Goal: Transaction & Acquisition: Purchase product/service

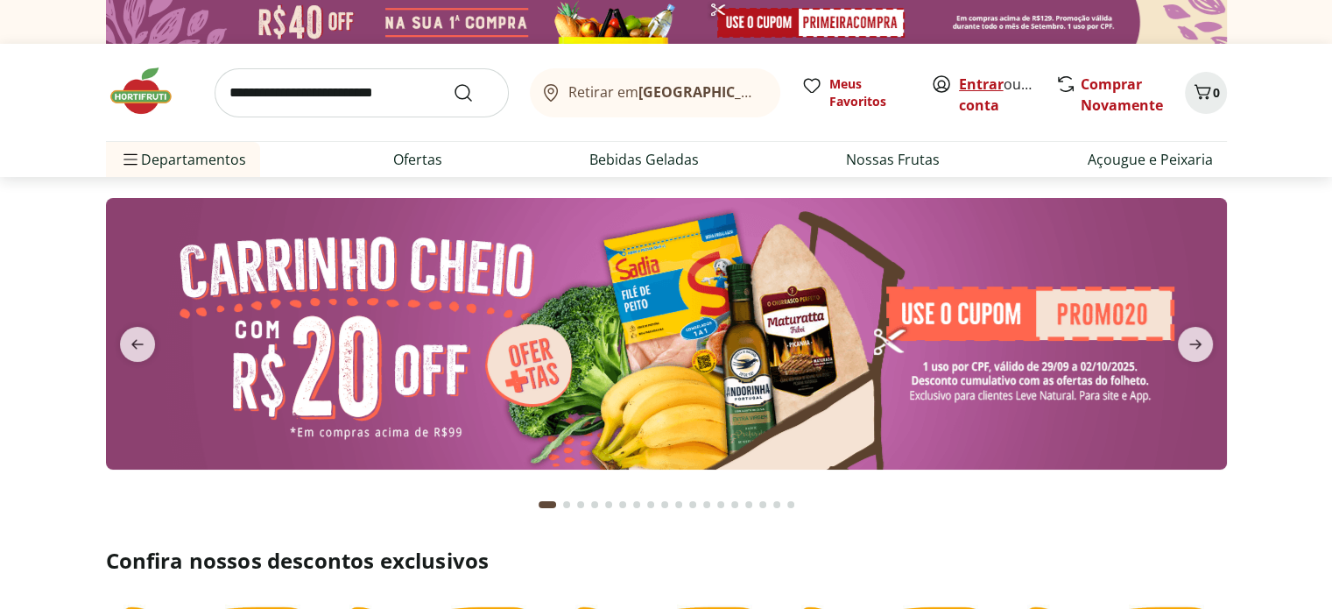
click at [987, 86] on link "Entrar" at bounding box center [981, 83] width 45 height 19
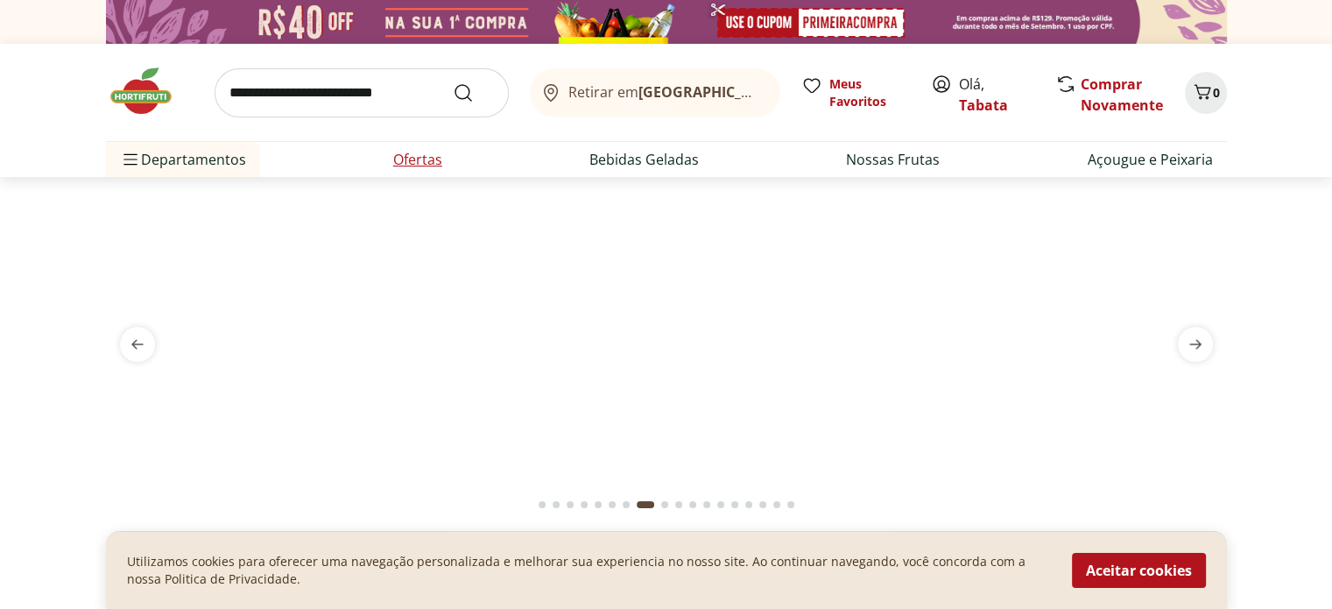
click at [424, 166] on link "Ofertas" at bounding box center [417, 159] width 49 height 21
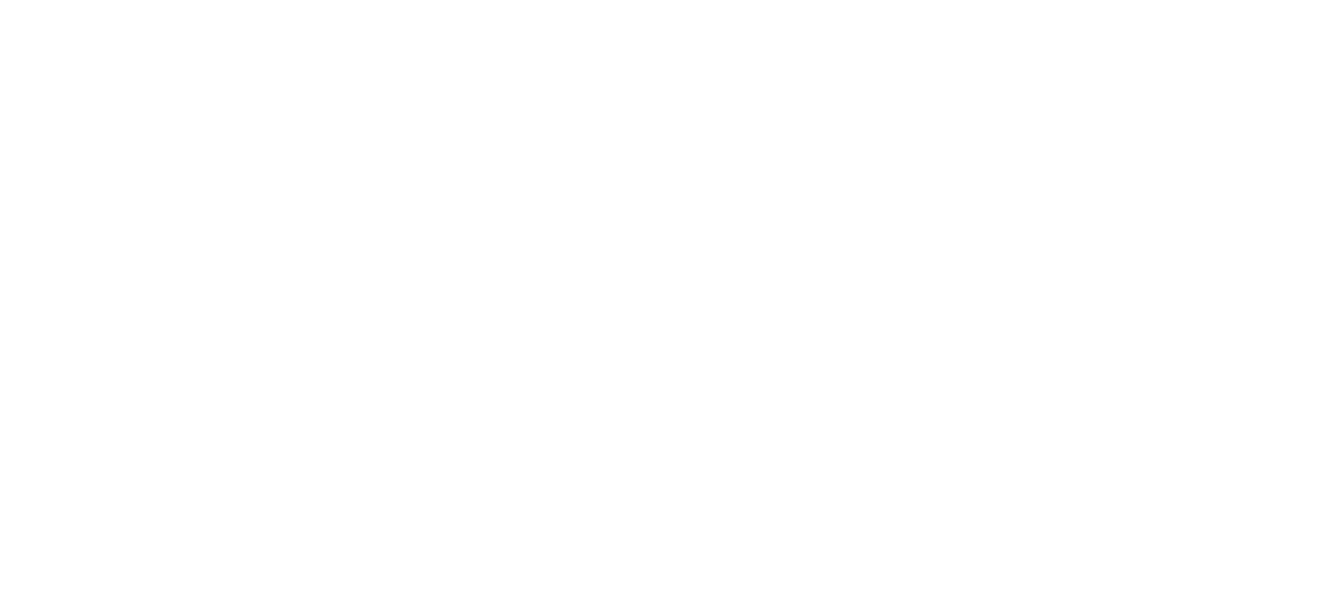
select select "**********"
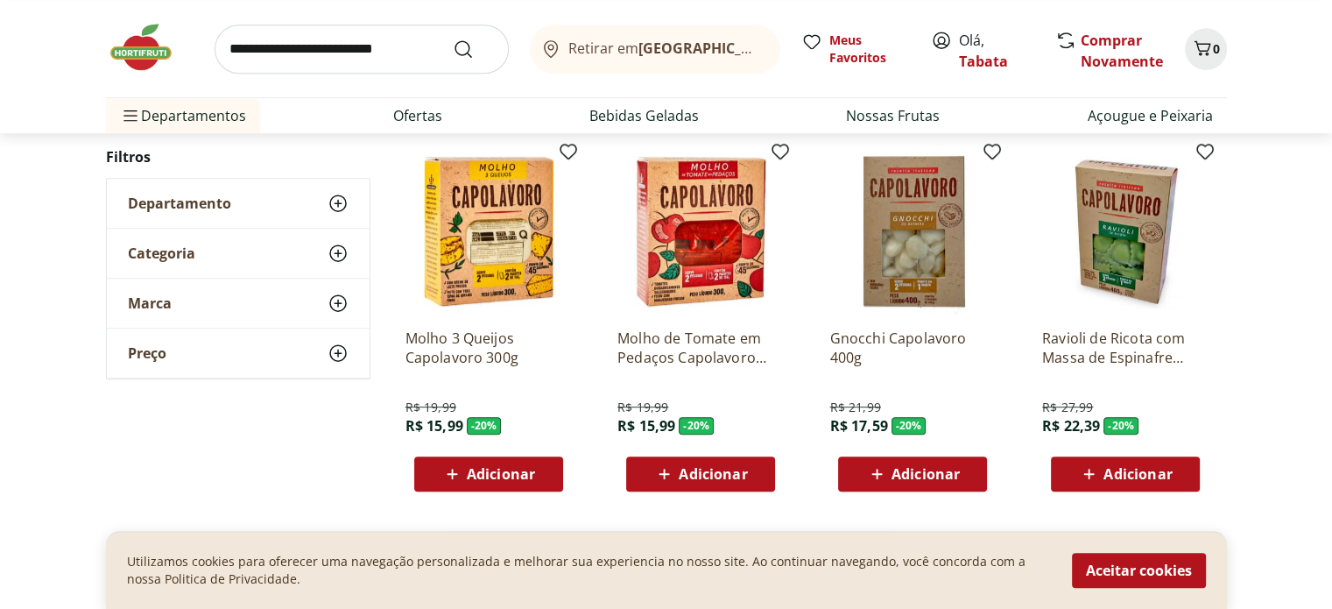
scroll to position [1138, 0]
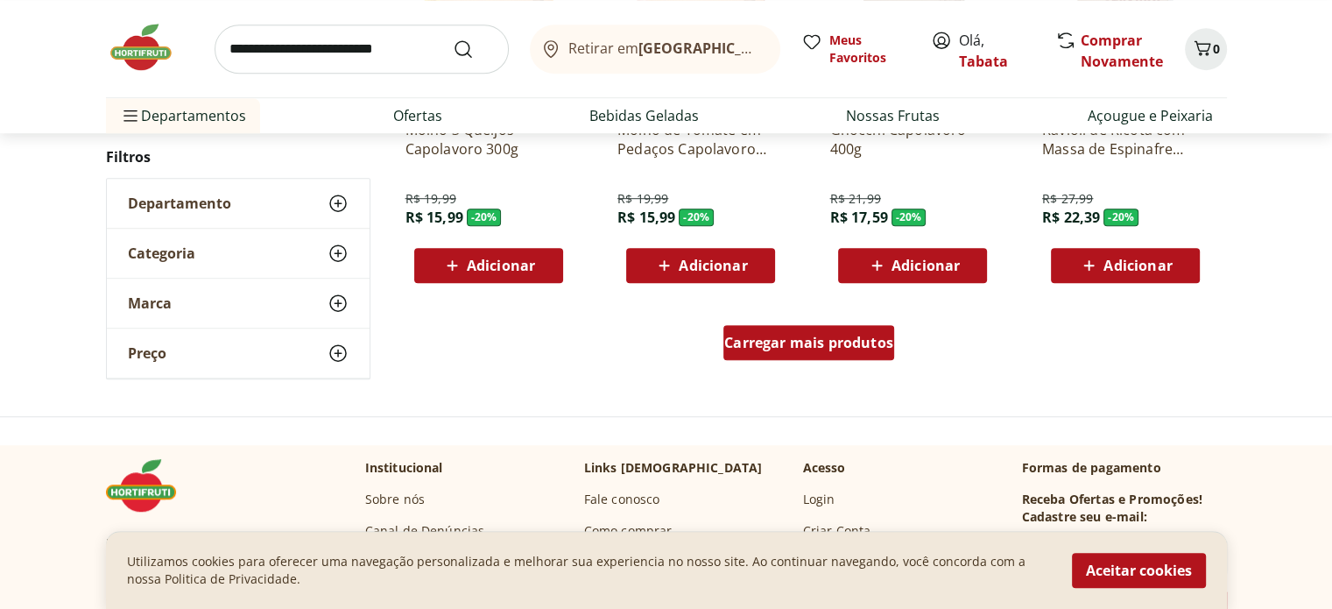
click at [855, 348] on span "Carregar mais produtos" at bounding box center [808, 342] width 169 height 14
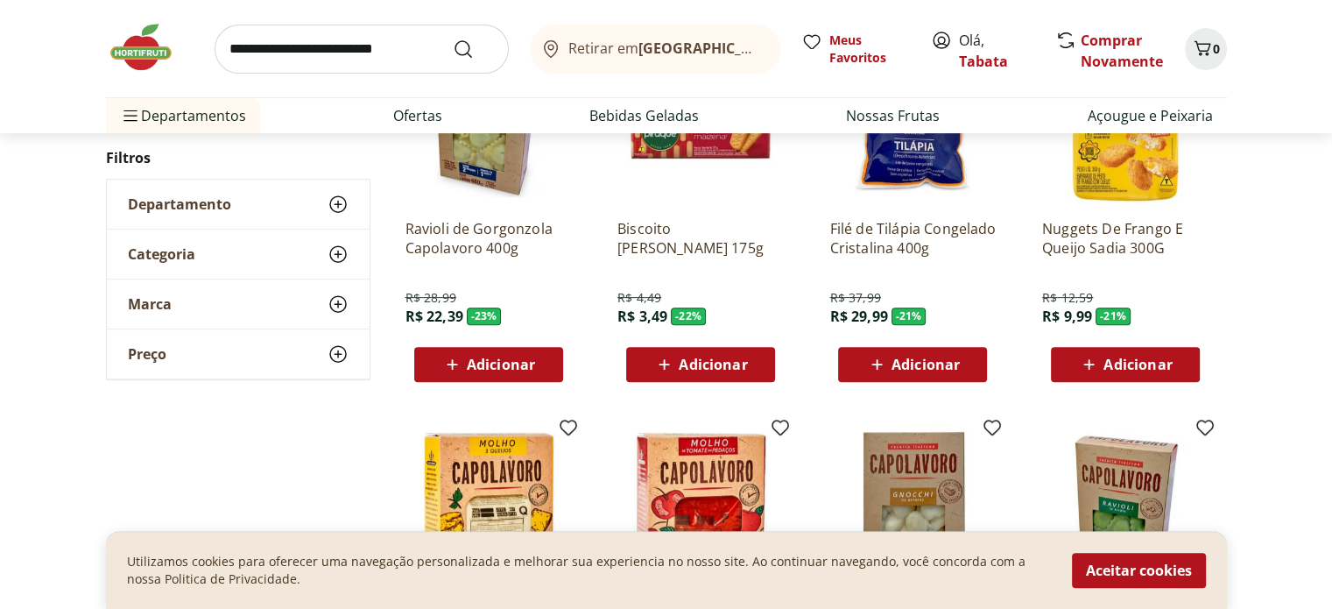
scroll to position [350, 0]
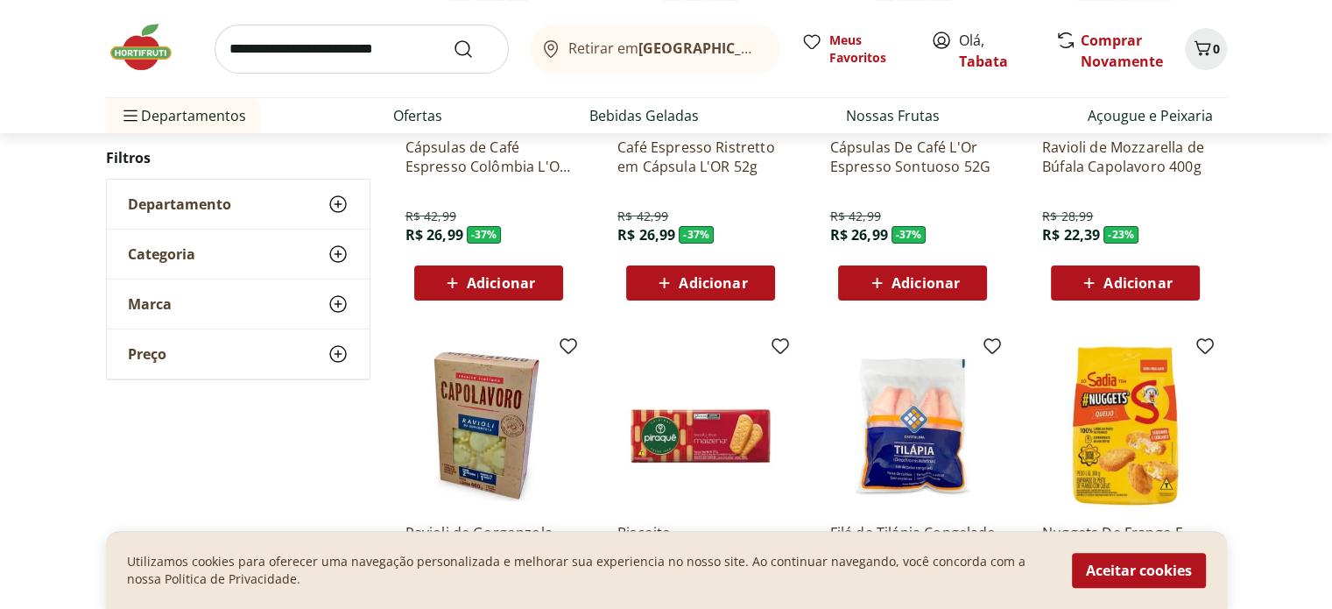
click at [362, 54] on input "search" at bounding box center [362, 49] width 294 height 49
type input "**********"
click at [453, 39] on button "Submit Search" at bounding box center [474, 49] width 42 height 21
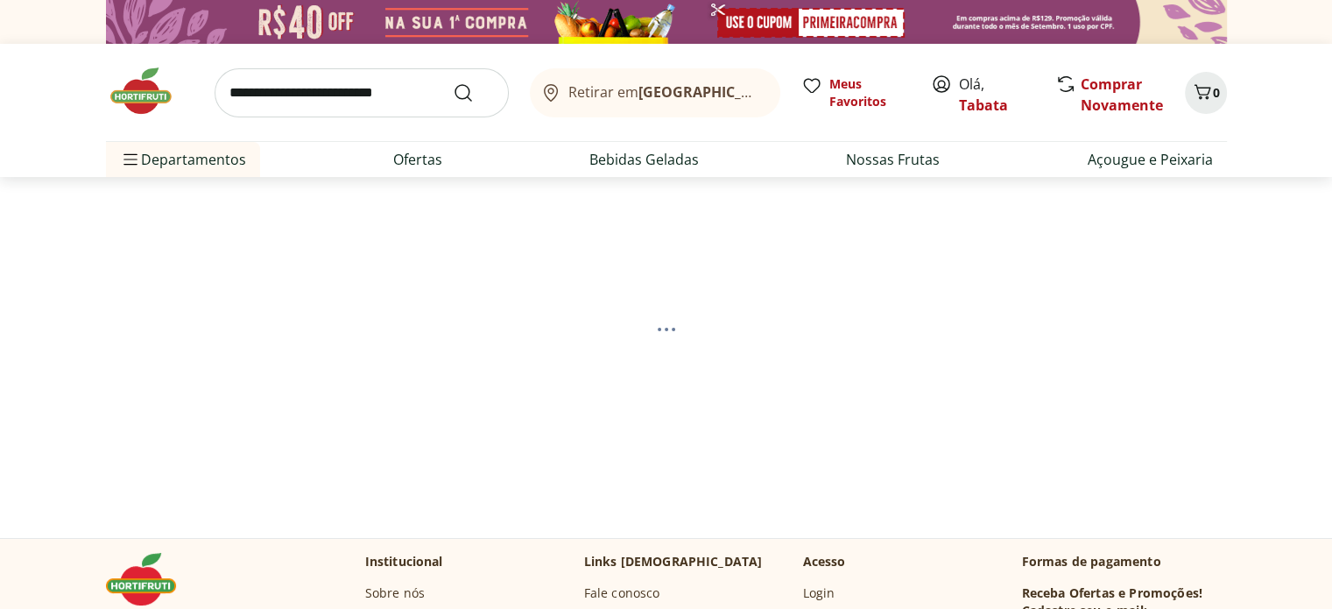
select select "**********"
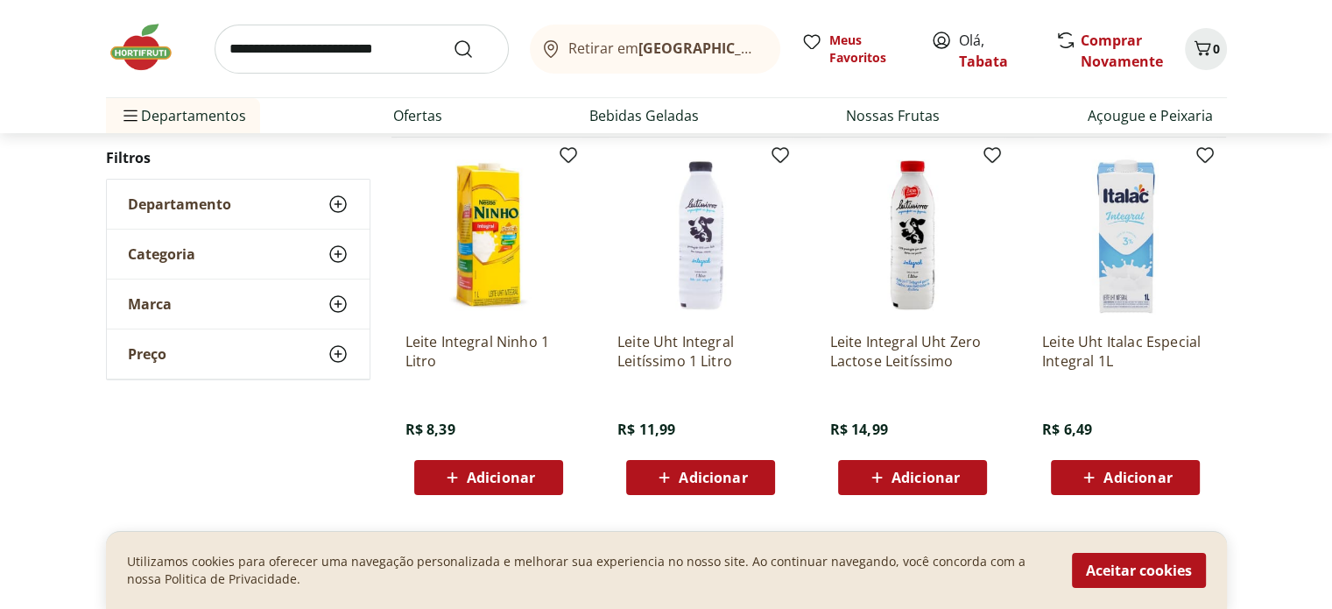
scroll to position [263, 0]
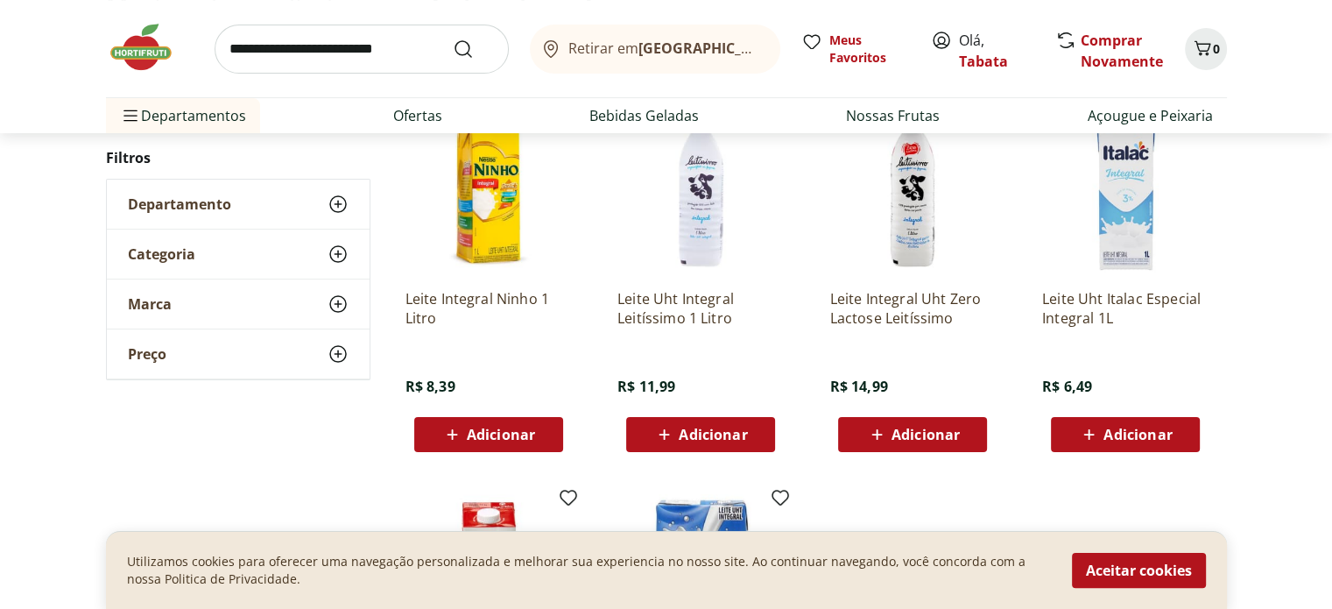
click at [1089, 445] on div "Adicionar" at bounding box center [1125, 435] width 121 height 32
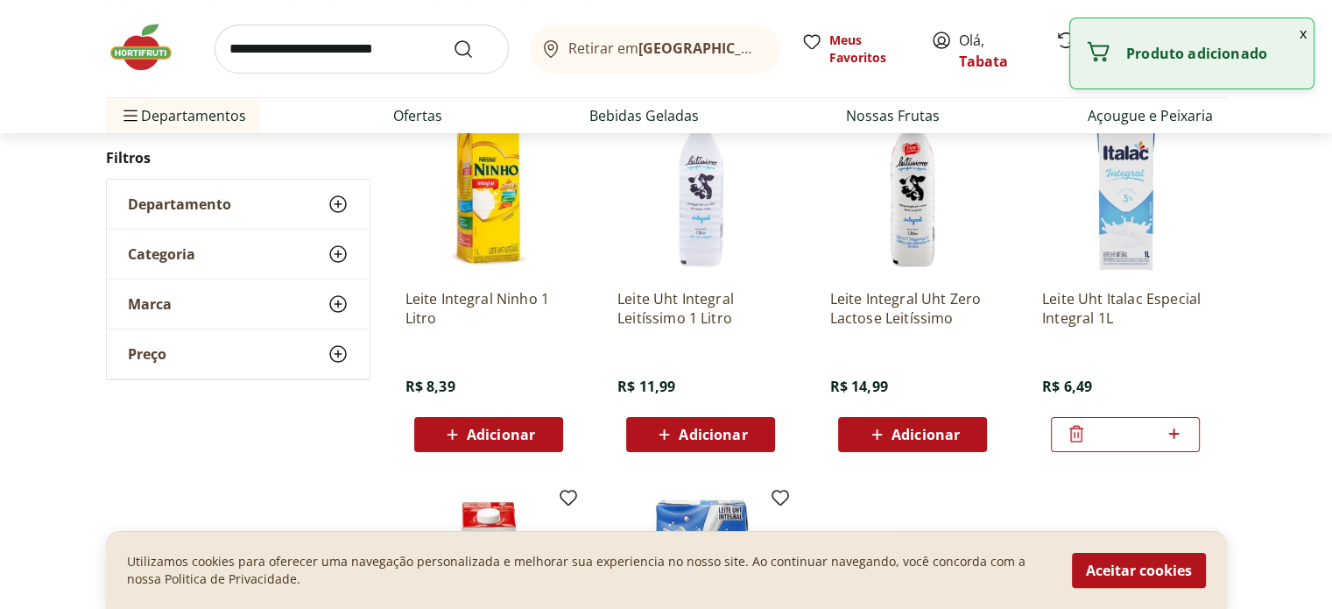
click at [1186, 440] on div "*" at bounding box center [1125, 434] width 149 height 35
click at [1177, 435] on icon at bounding box center [1174, 433] width 22 height 21
type input "*"
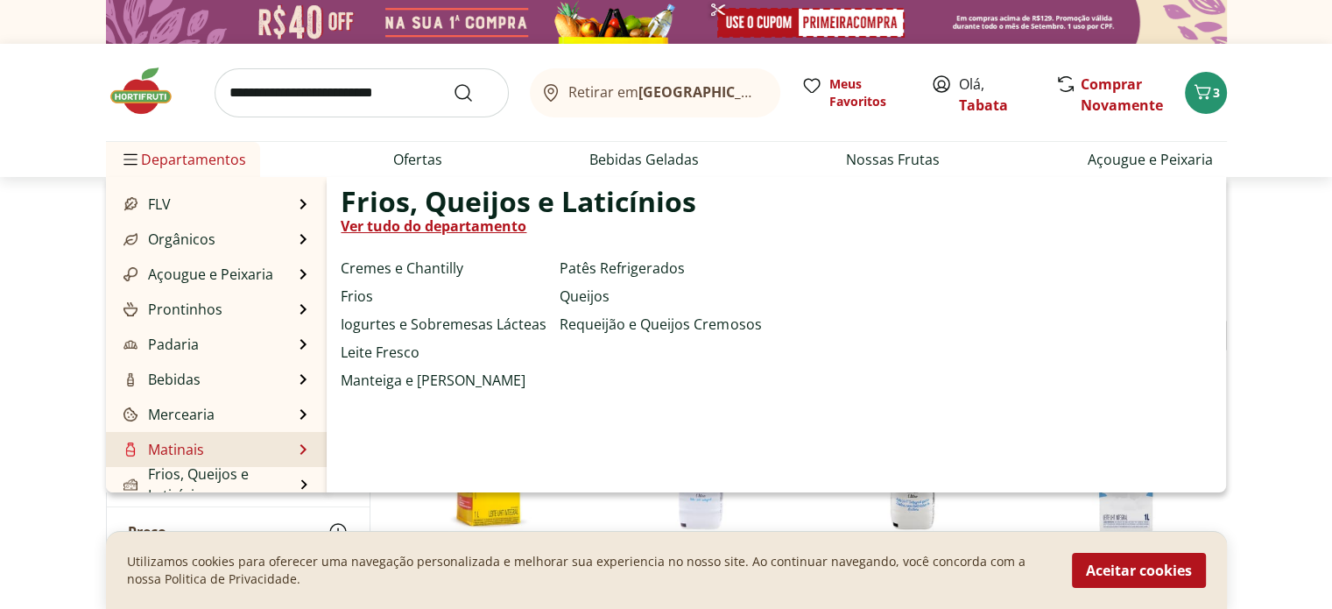
scroll to position [0, 0]
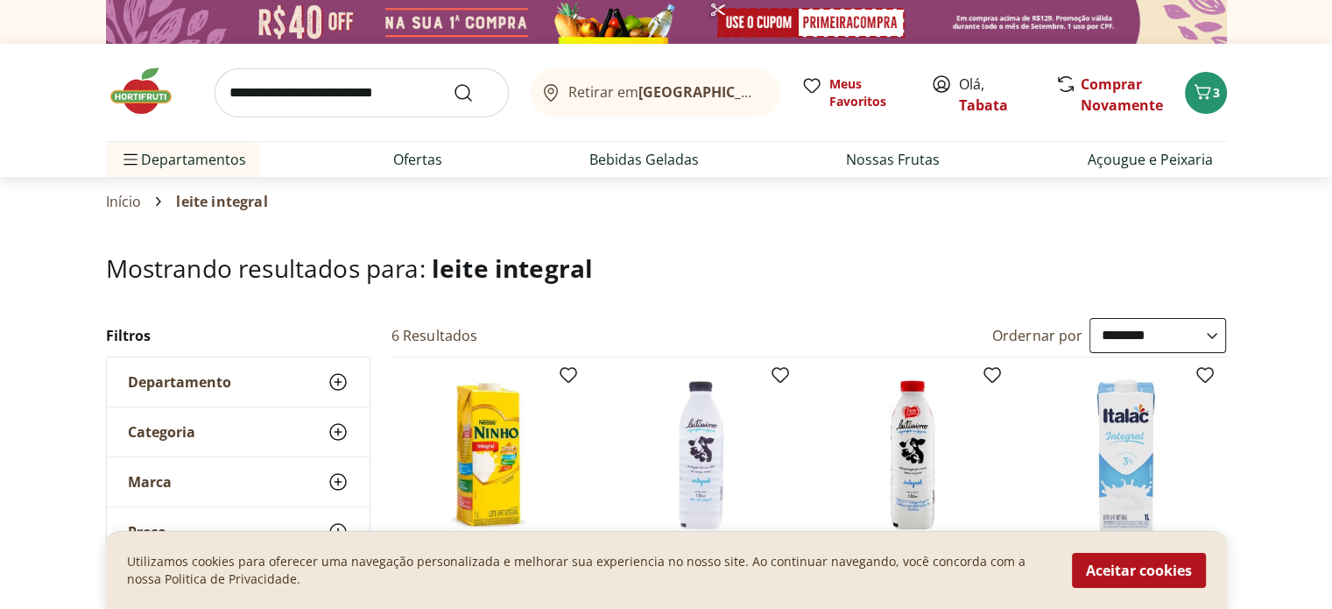
click at [141, 95] on img at bounding box center [150, 91] width 88 height 53
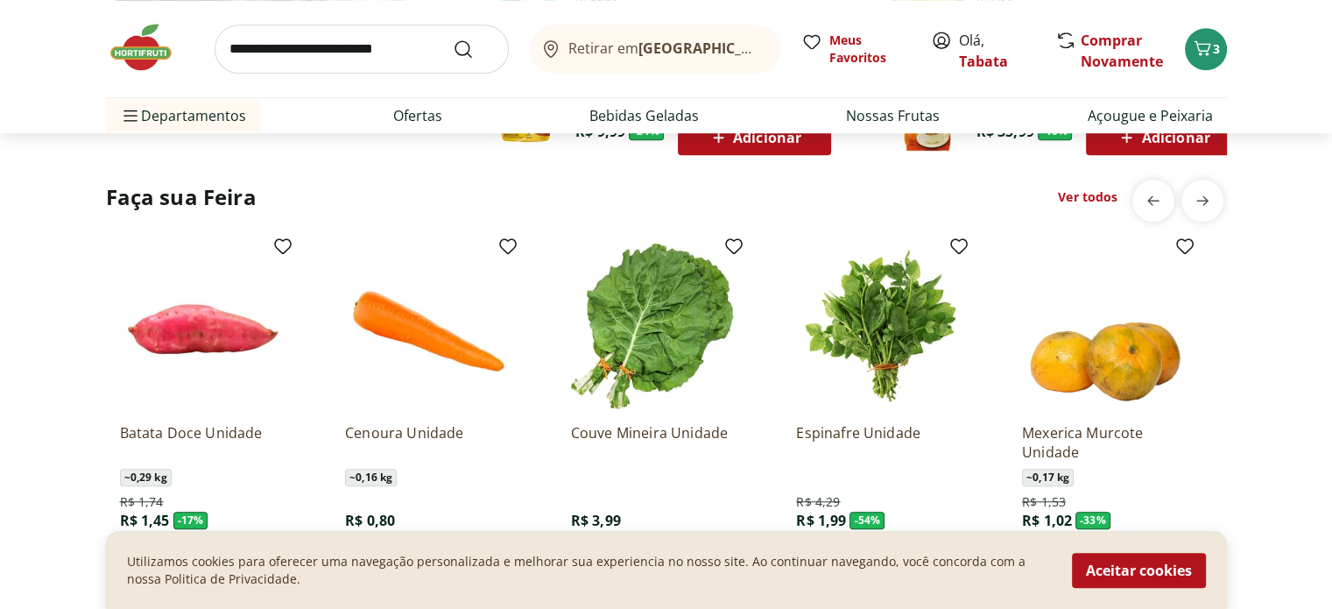
scroll to position [1314, 0]
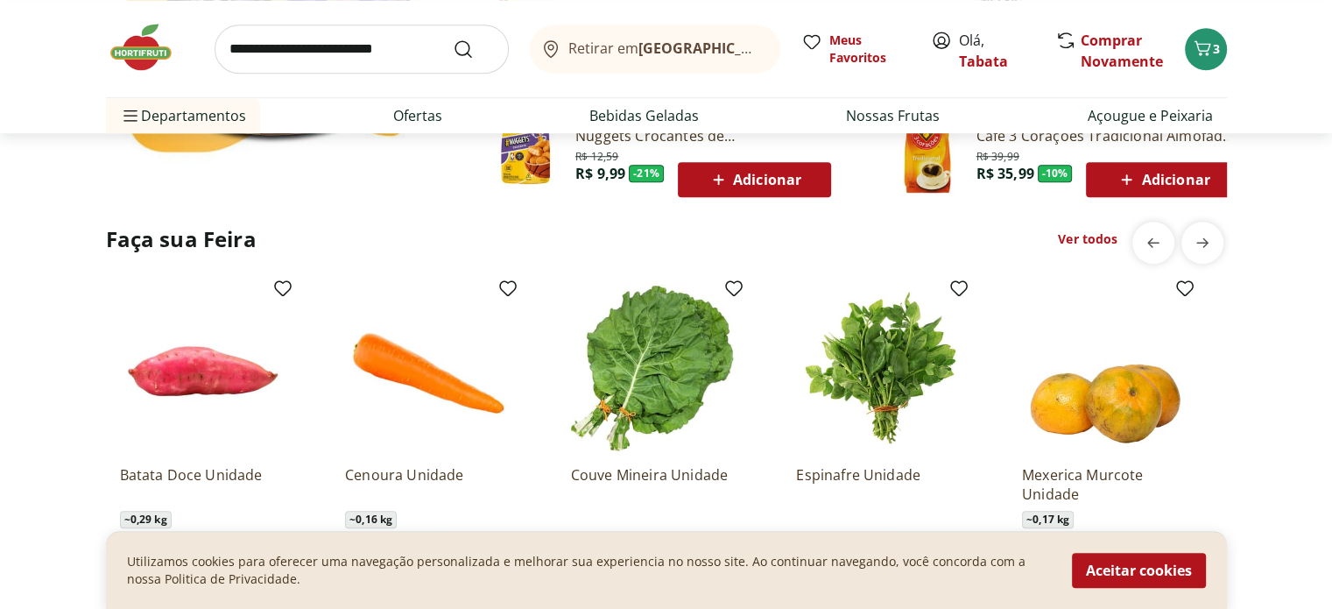
click at [1090, 237] on link "Ver todos" at bounding box center [1088, 239] width 60 height 18
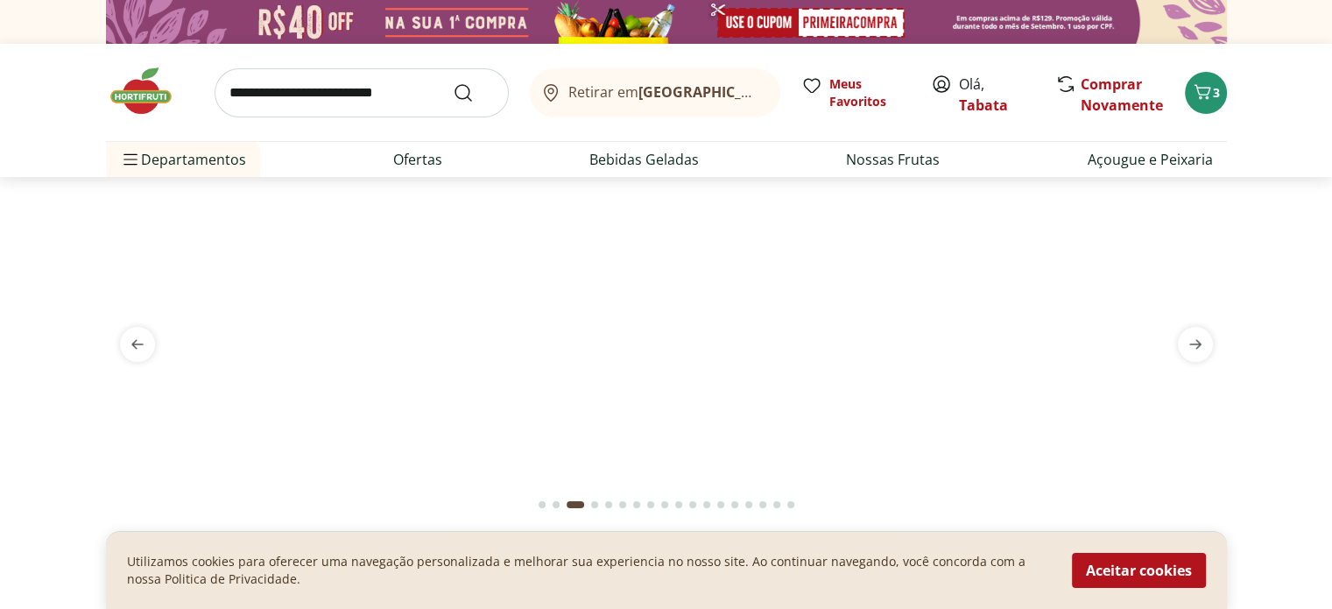
select select "**********"
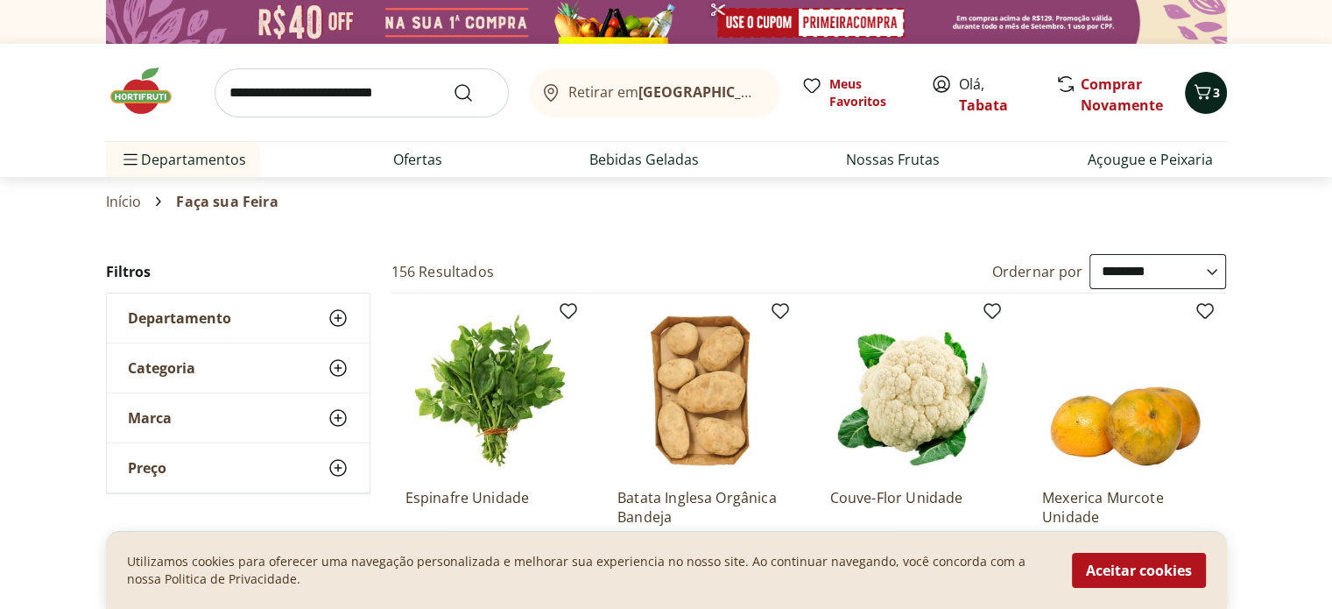
click at [1205, 87] on icon "Carrinho" at bounding box center [1202, 91] width 17 height 15
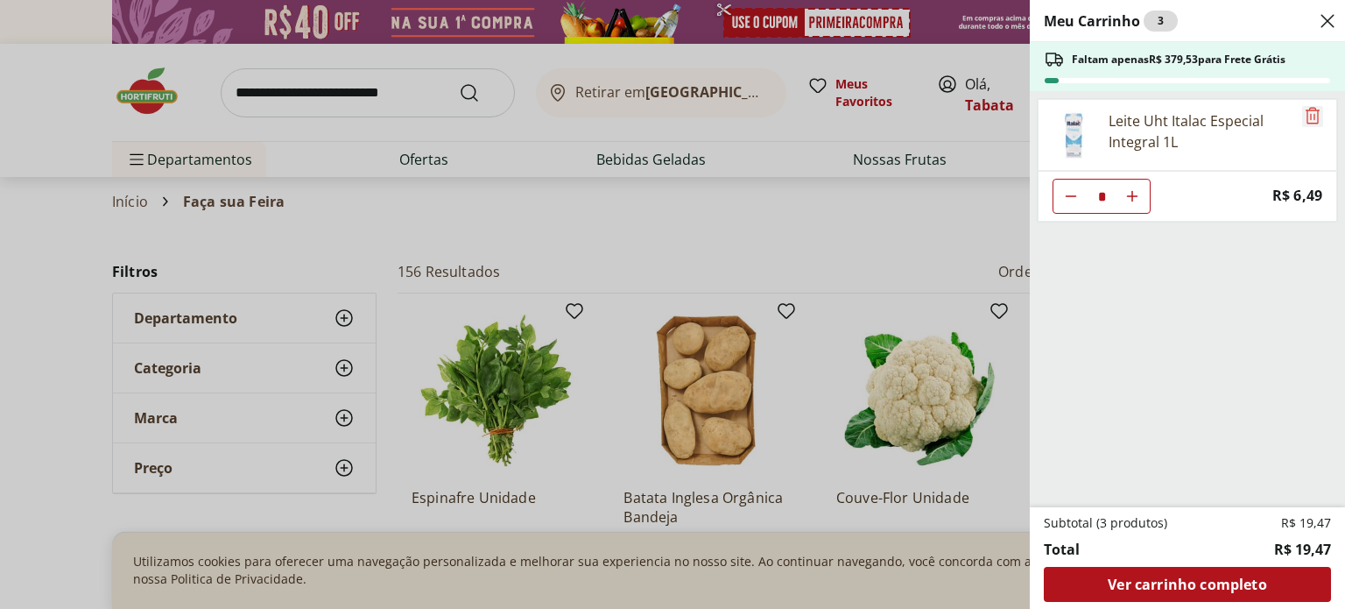
click at [1309, 118] on icon "Remove" at bounding box center [1312, 115] width 21 height 21
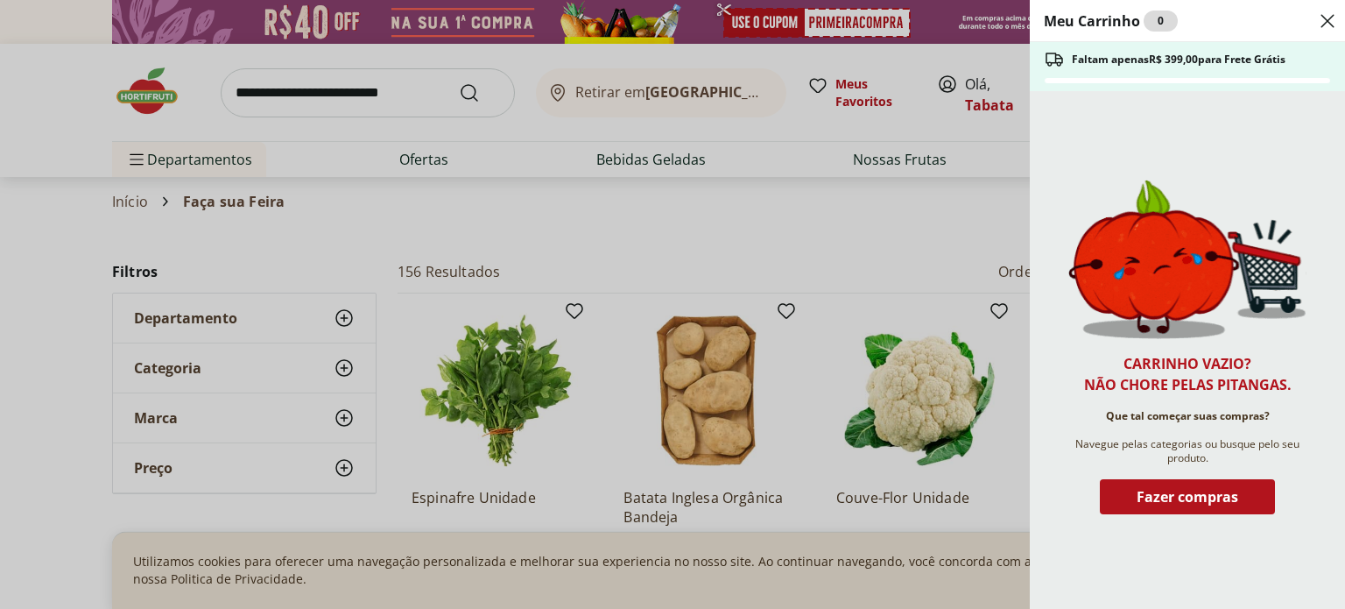
click at [1326, 20] on use "Close" at bounding box center [1327, 21] width 21 height 21
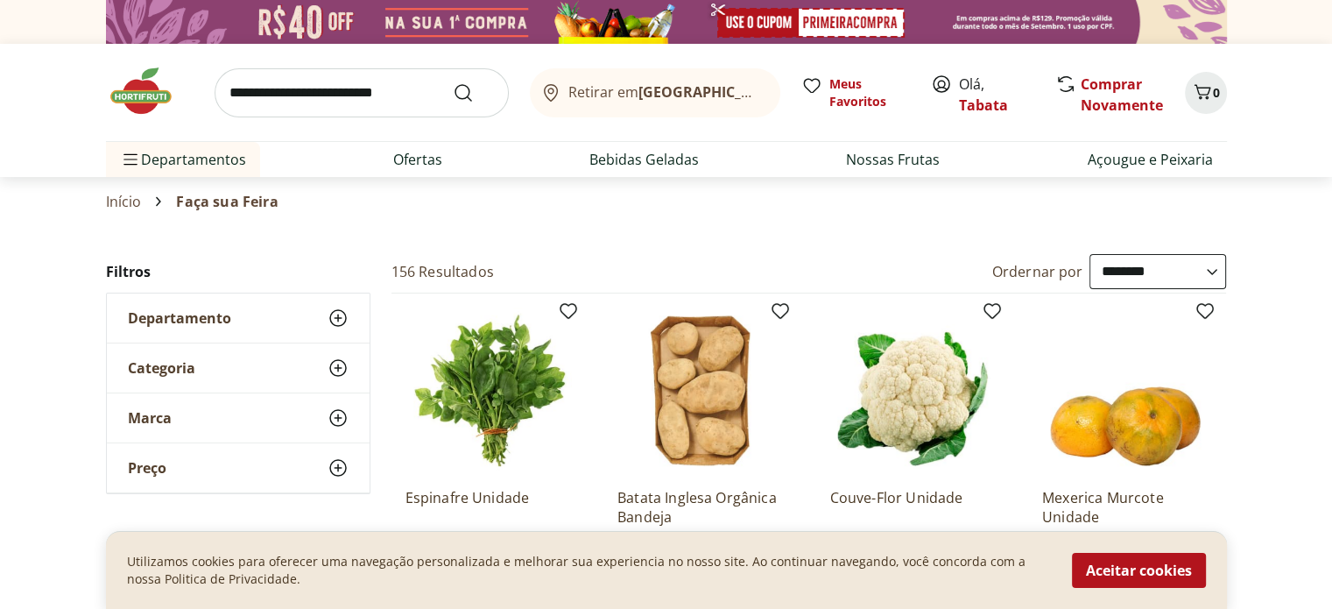
scroll to position [88, 0]
